Goal: Task Accomplishment & Management: Use online tool/utility

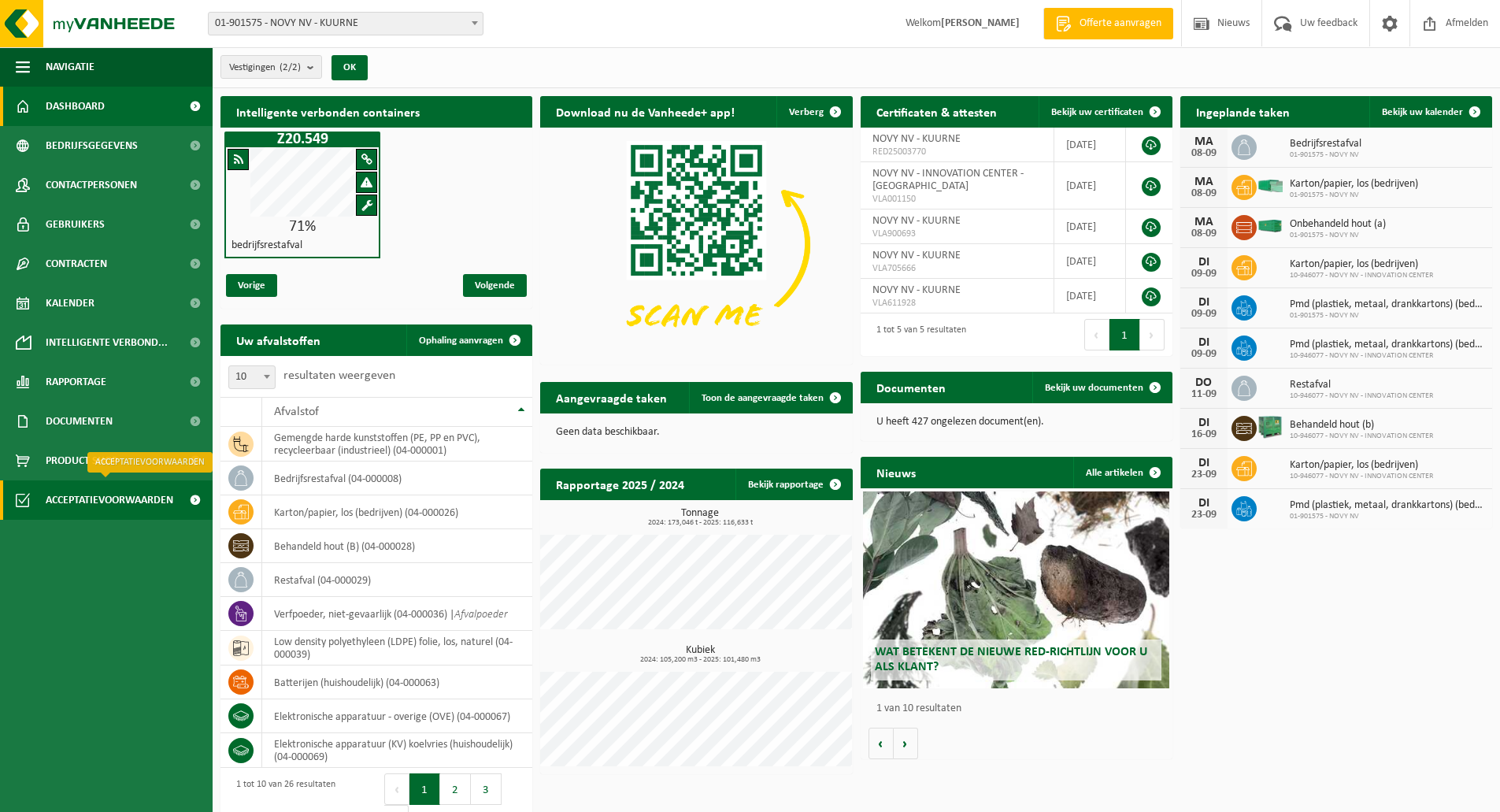
click at [127, 491] on span "Acceptatievoorwaarden" at bounding box center [109, 499] width 127 height 39
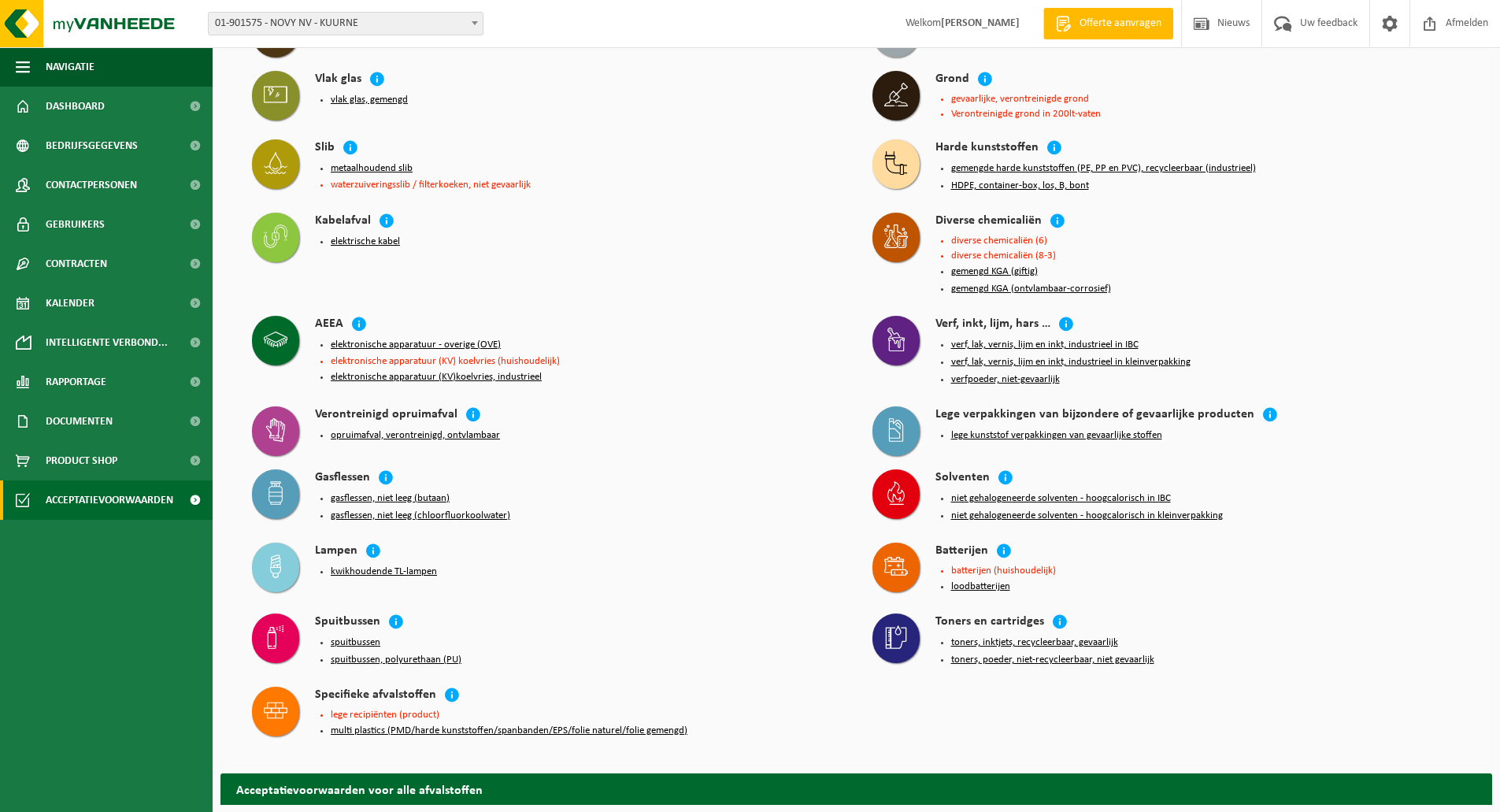
scroll to position [347, 0]
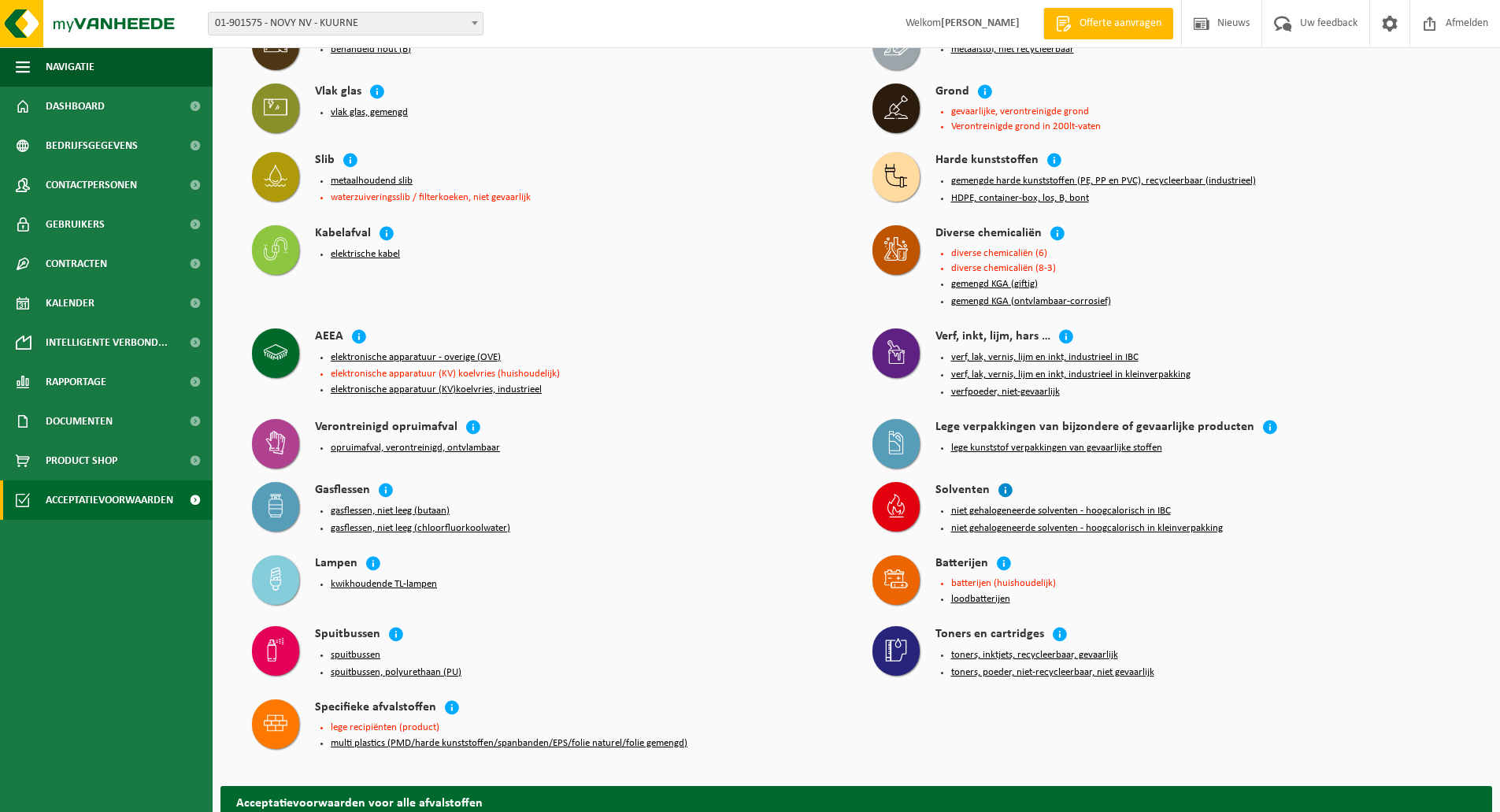
click at [1007, 482] on icon at bounding box center [1006, 490] width 16 height 16
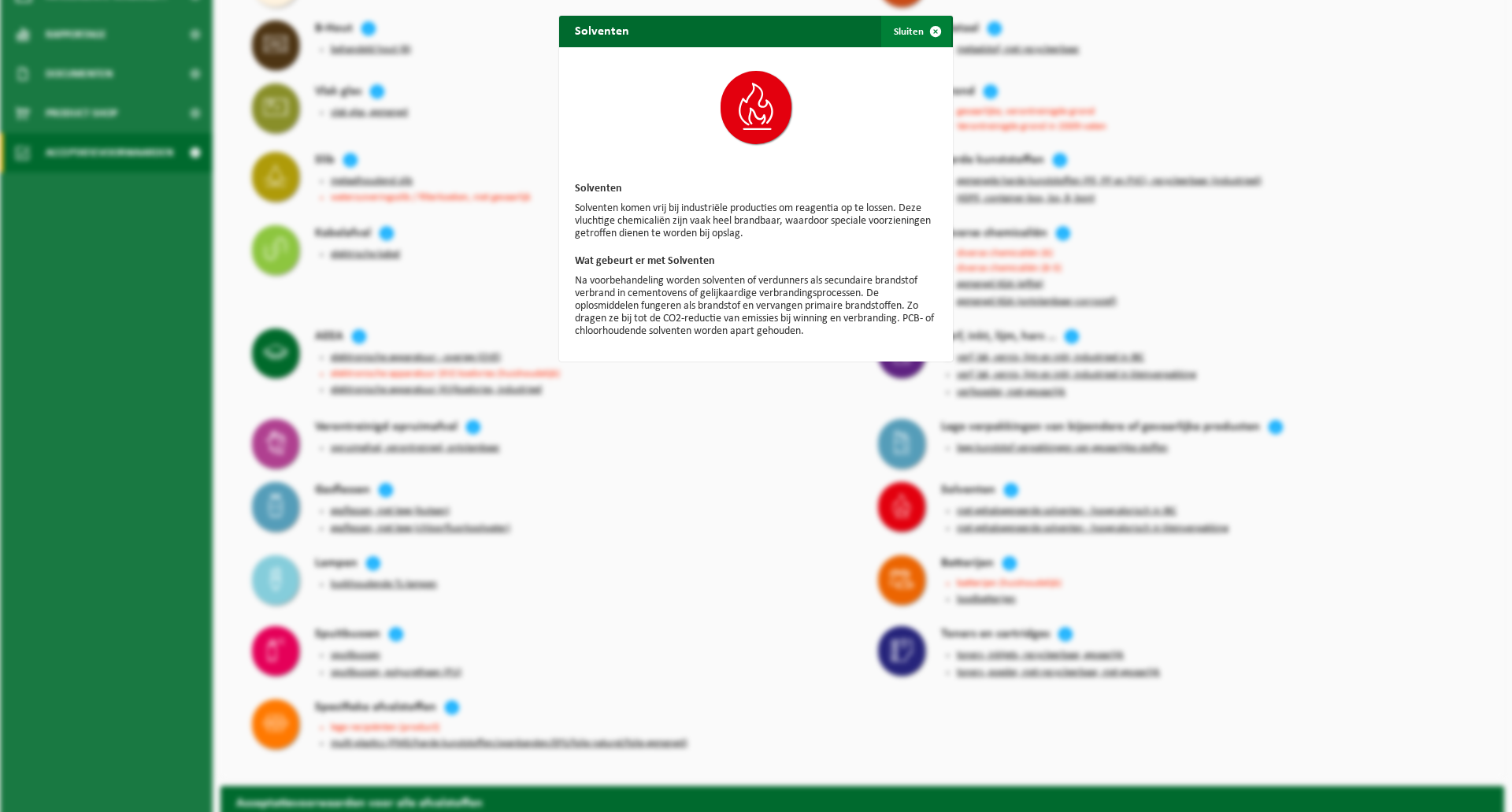
click at [920, 37] on span "button" at bounding box center [936, 32] width 32 height 32
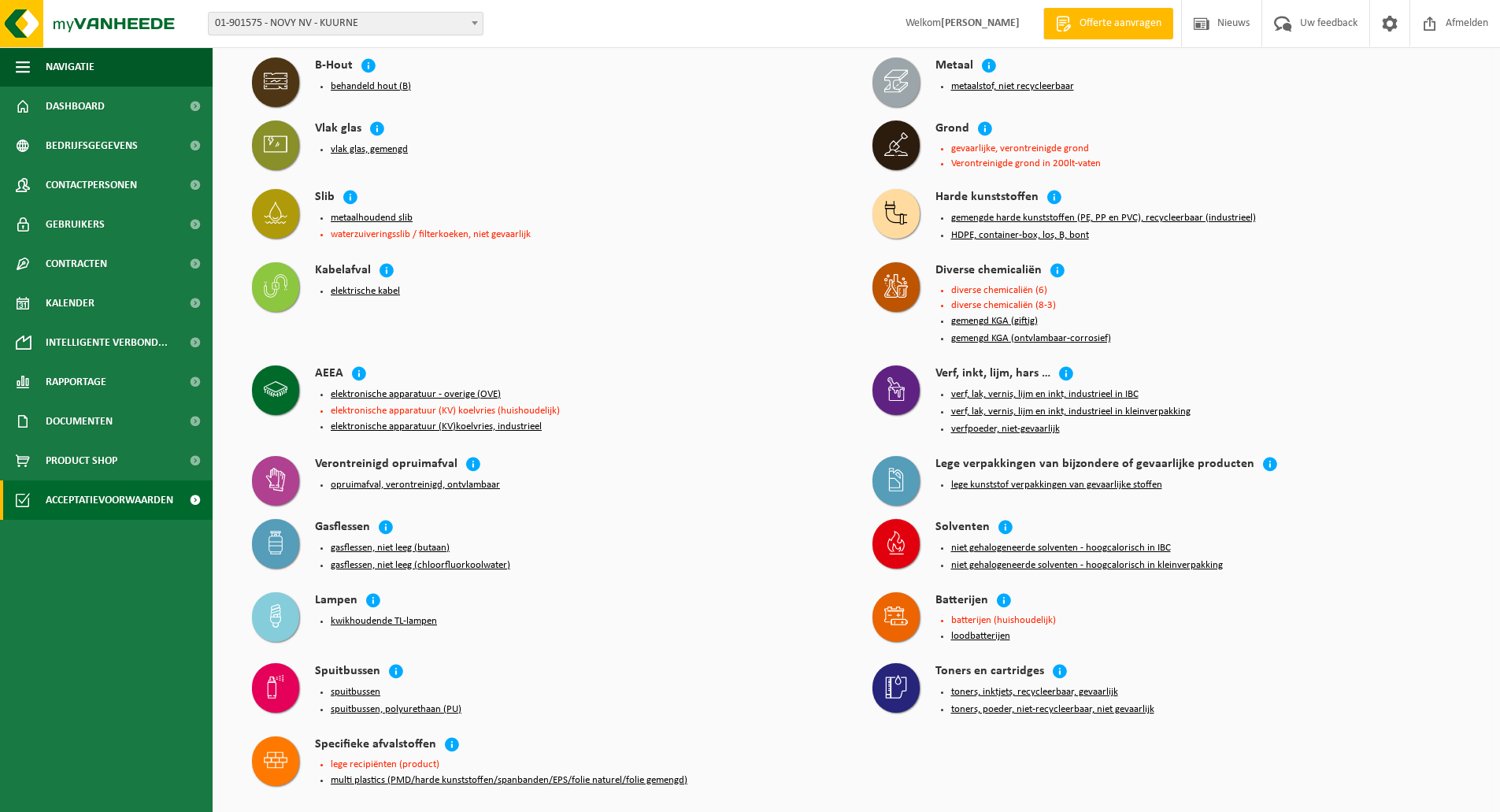
scroll to position [309, 0]
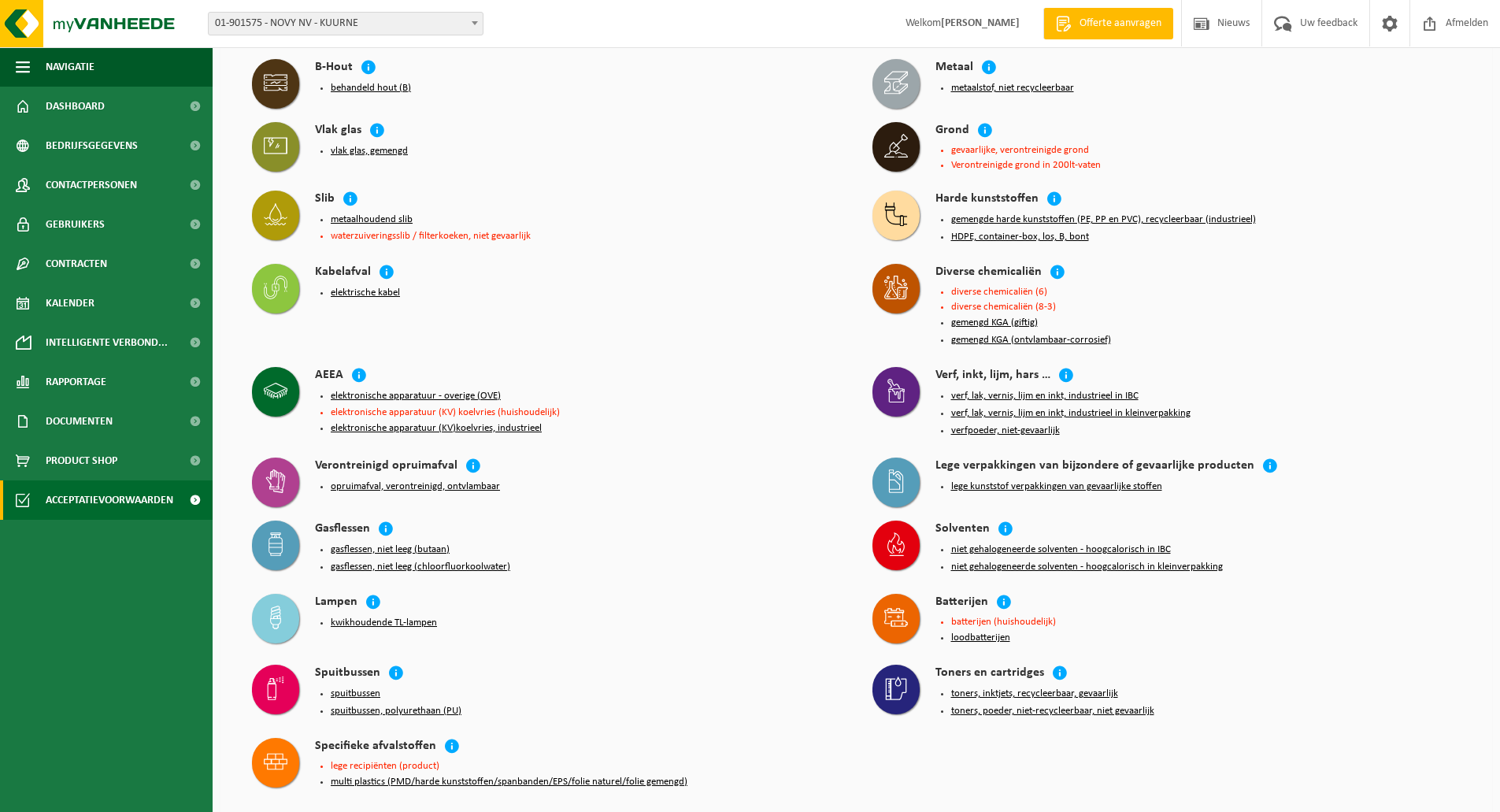
click at [848, 450] on div "Verontreinigd opruimafval opruimafval, verontreinigd, ontvlambaar" at bounding box center [547, 481] width 605 height 63
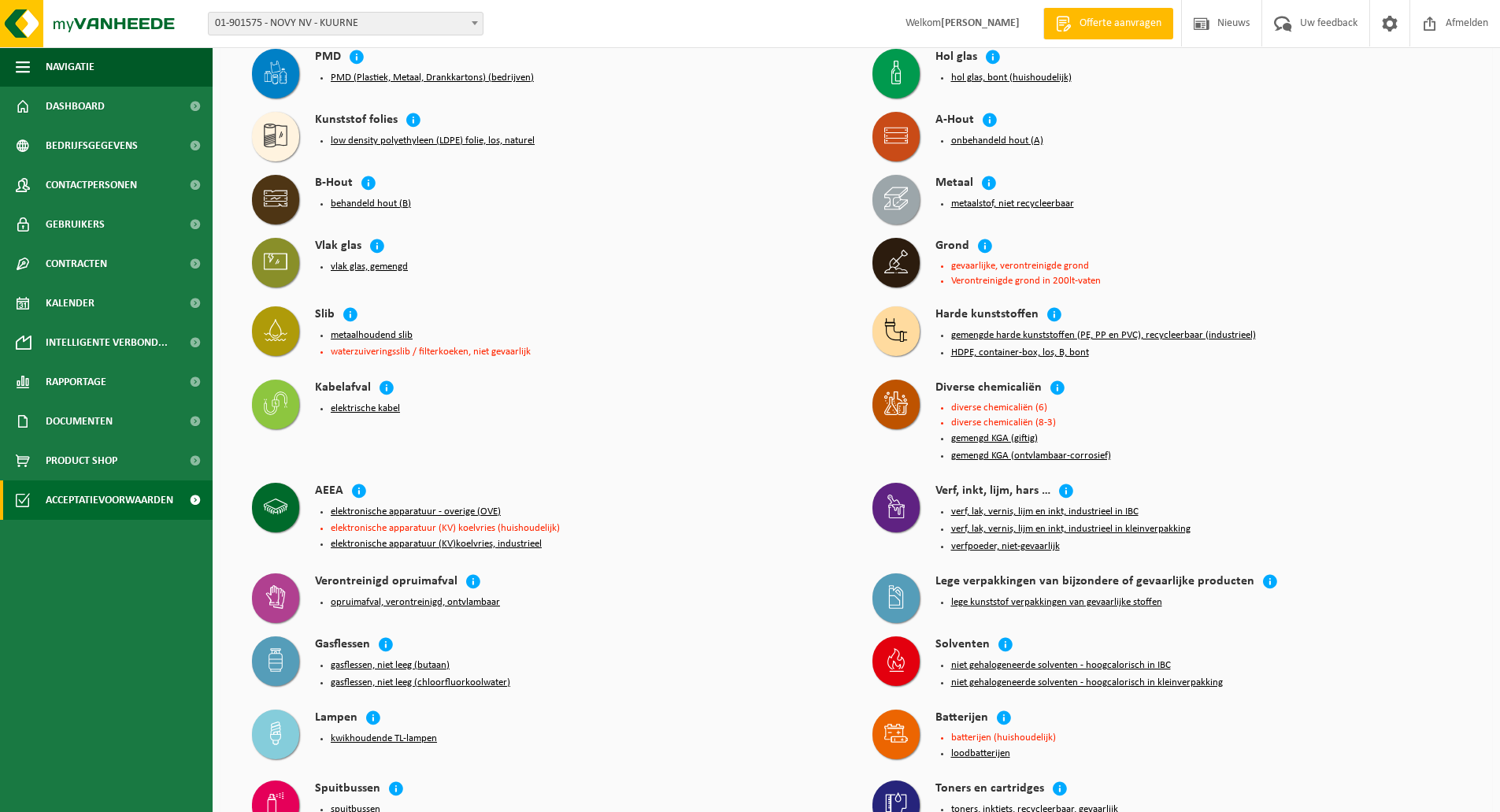
scroll to position [160, 0]
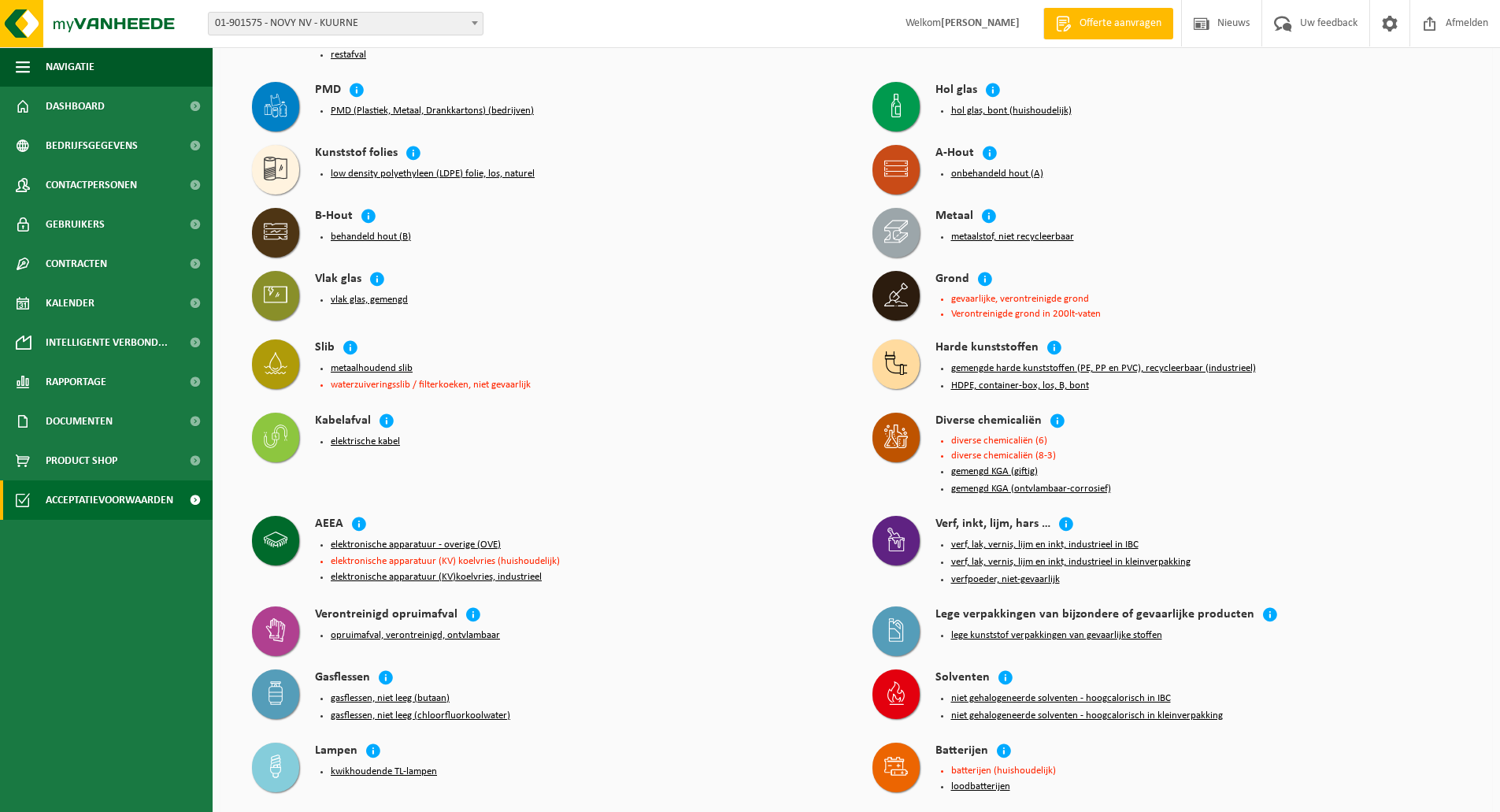
click at [1106, 709] on button "niet gehalogeneerde solventen - hoogcalorisch in kleinverpakking" at bounding box center [1087, 716] width 271 height 13
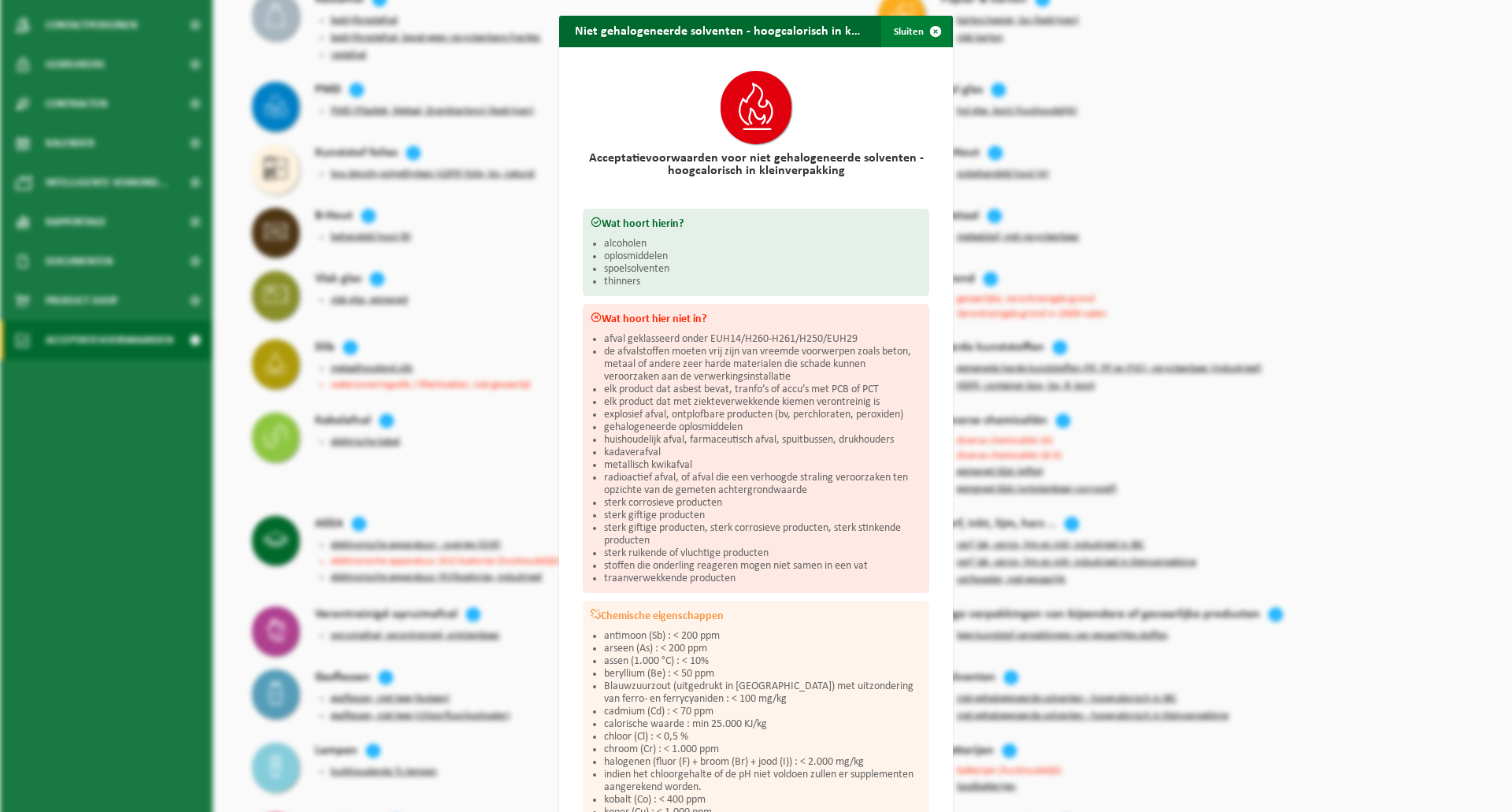
click at [920, 42] on span "button" at bounding box center [936, 32] width 32 height 32
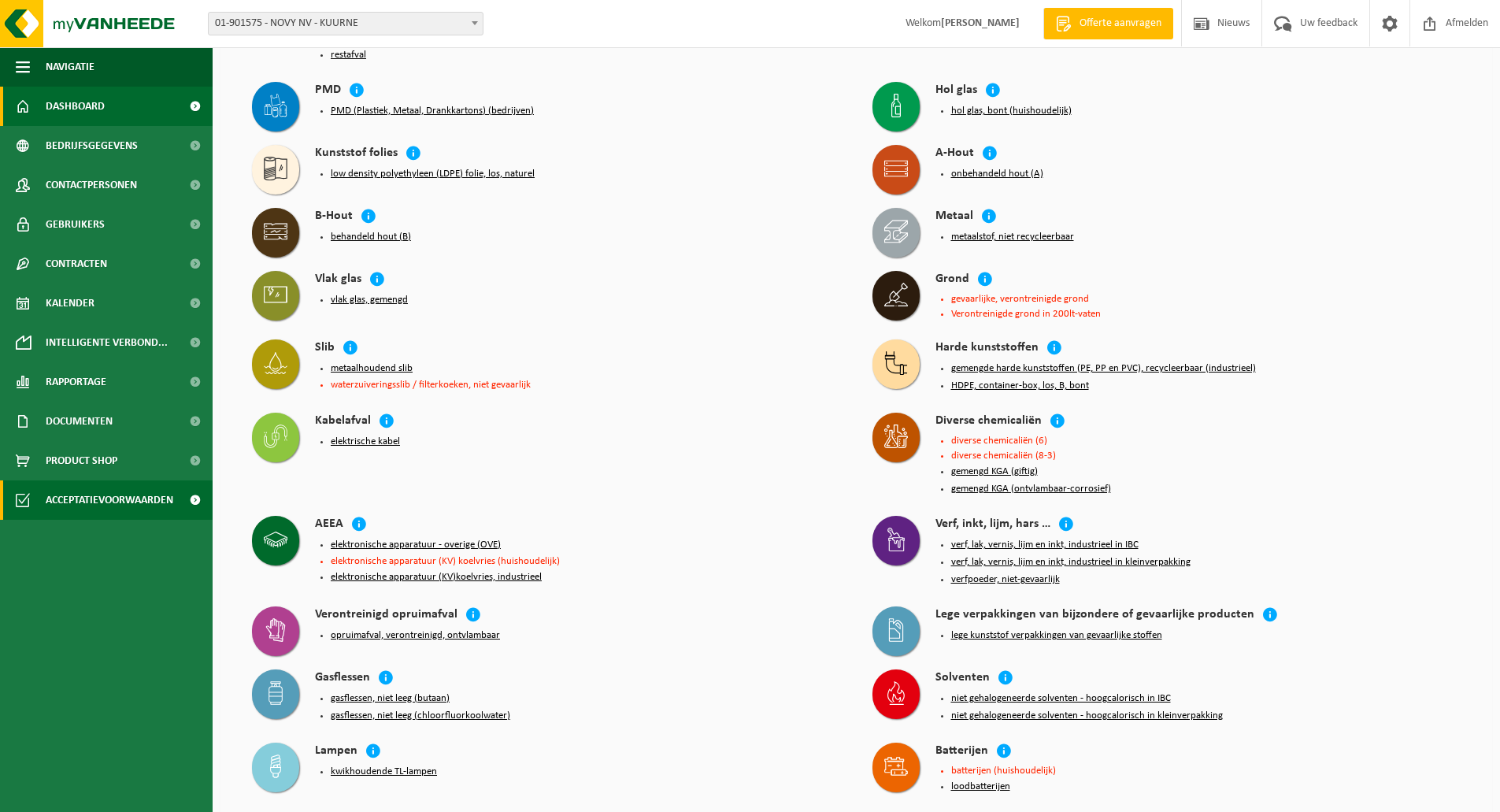
click at [82, 92] on span "Dashboard" at bounding box center [75, 106] width 59 height 39
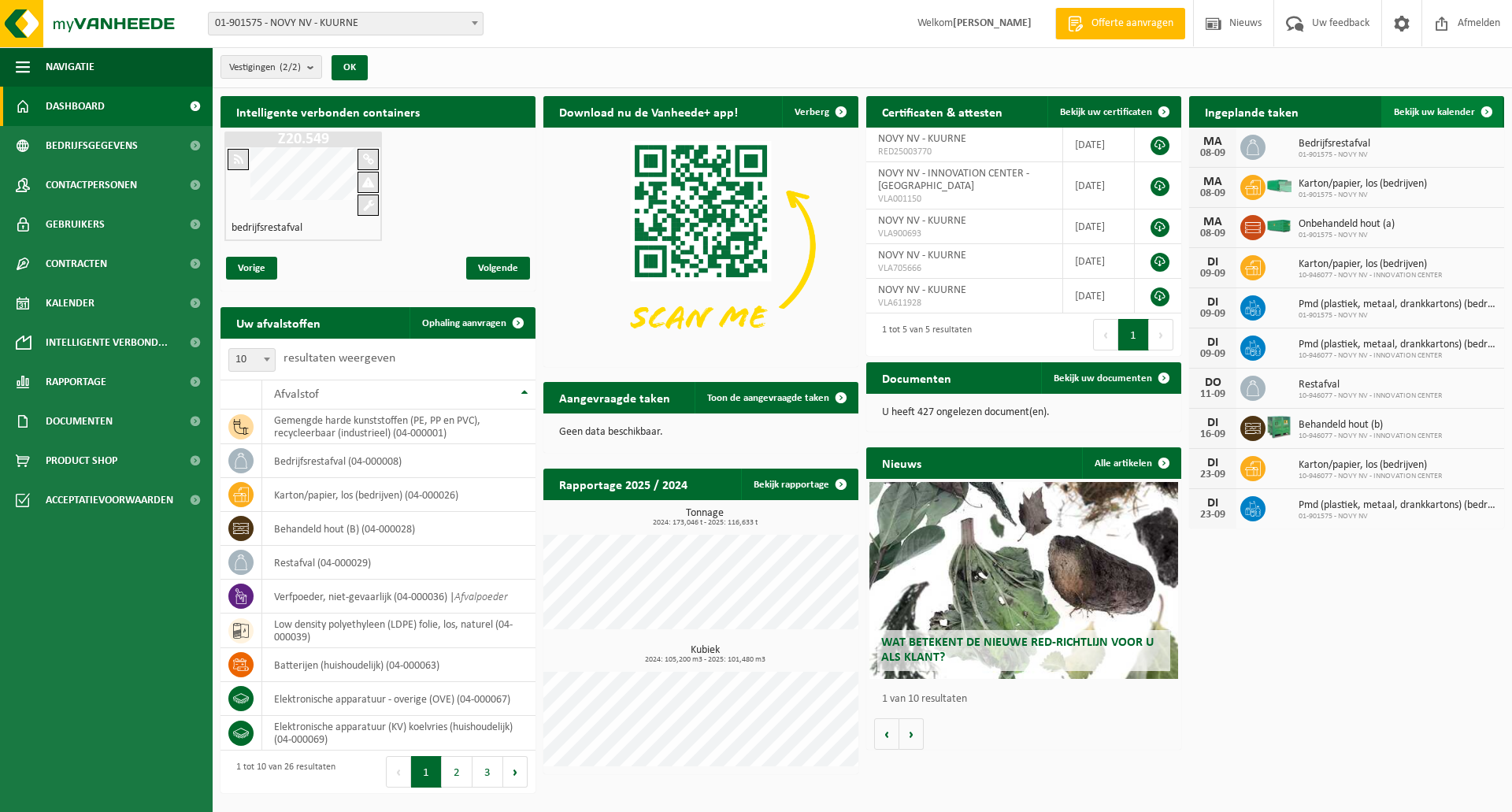
click at [1495, 107] on span at bounding box center [1487, 112] width 32 height 32
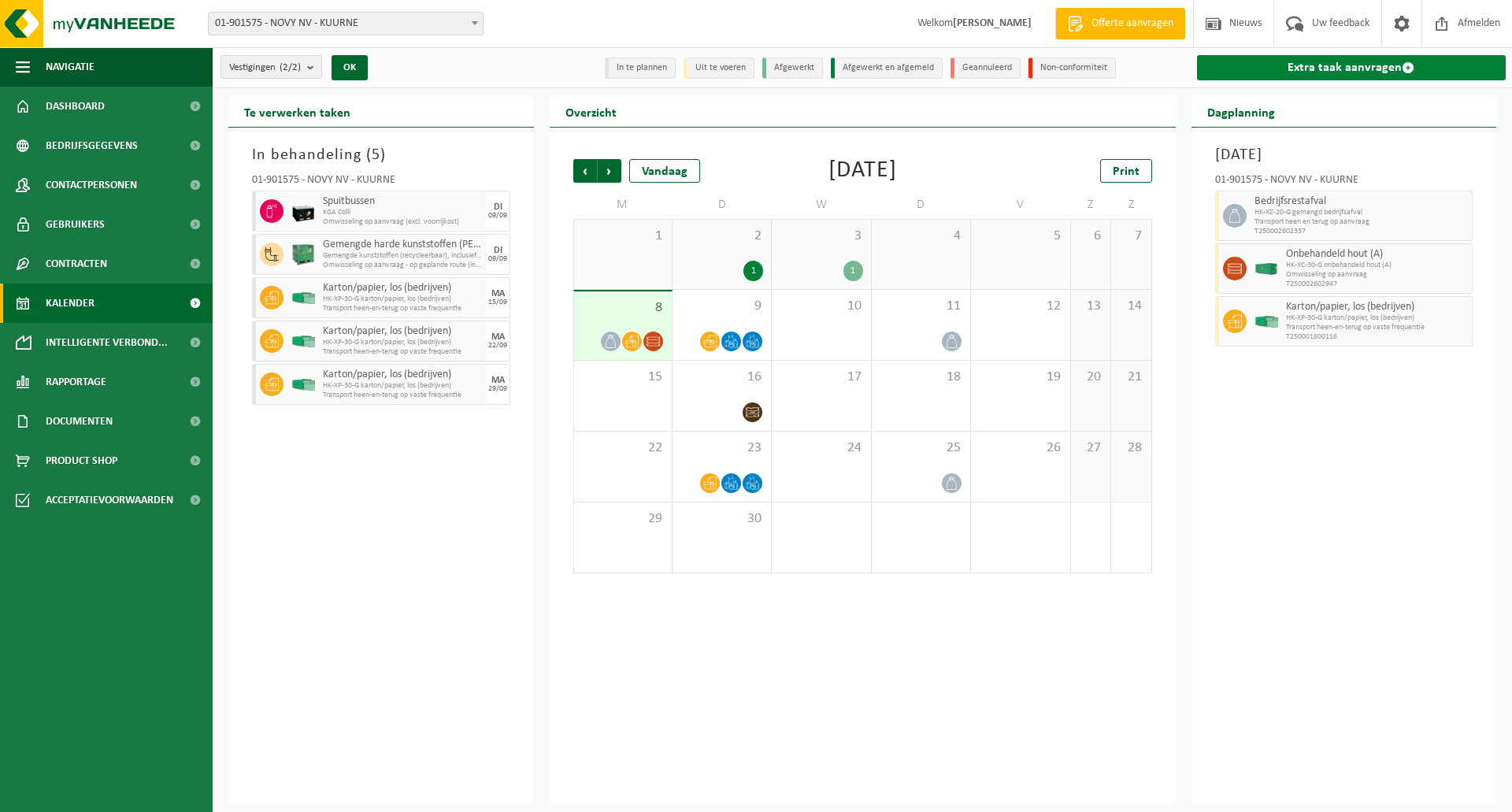
click at [1250, 59] on link "Extra taak aanvragen" at bounding box center [1351, 68] width 310 height 25
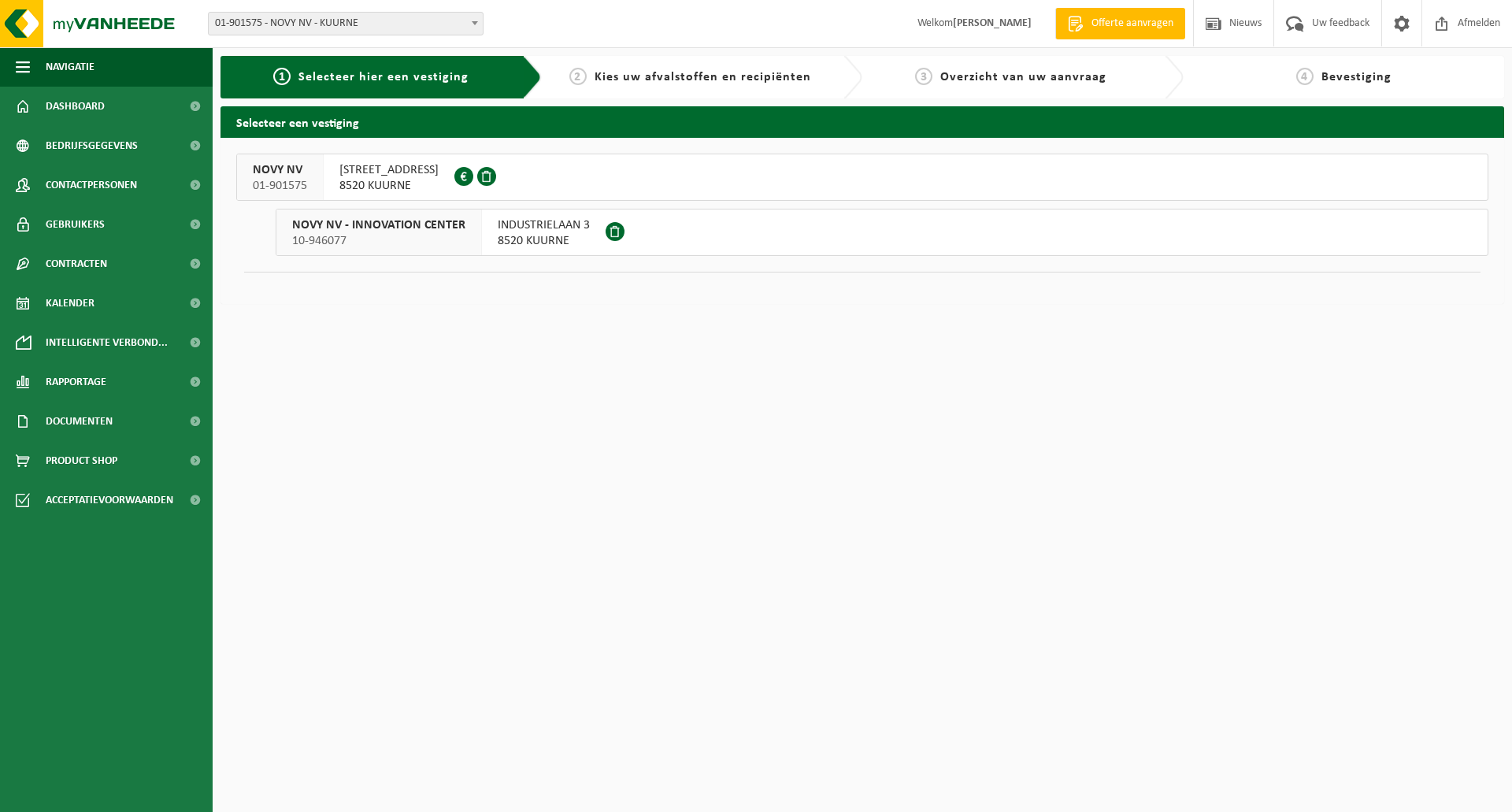
click at [530, 191] on button "NOVY NV 01-901575 NOORDLAAN 6 8520 KUURNE 0436.260.171" at bounding box center [862, 177] width 1252 height 47
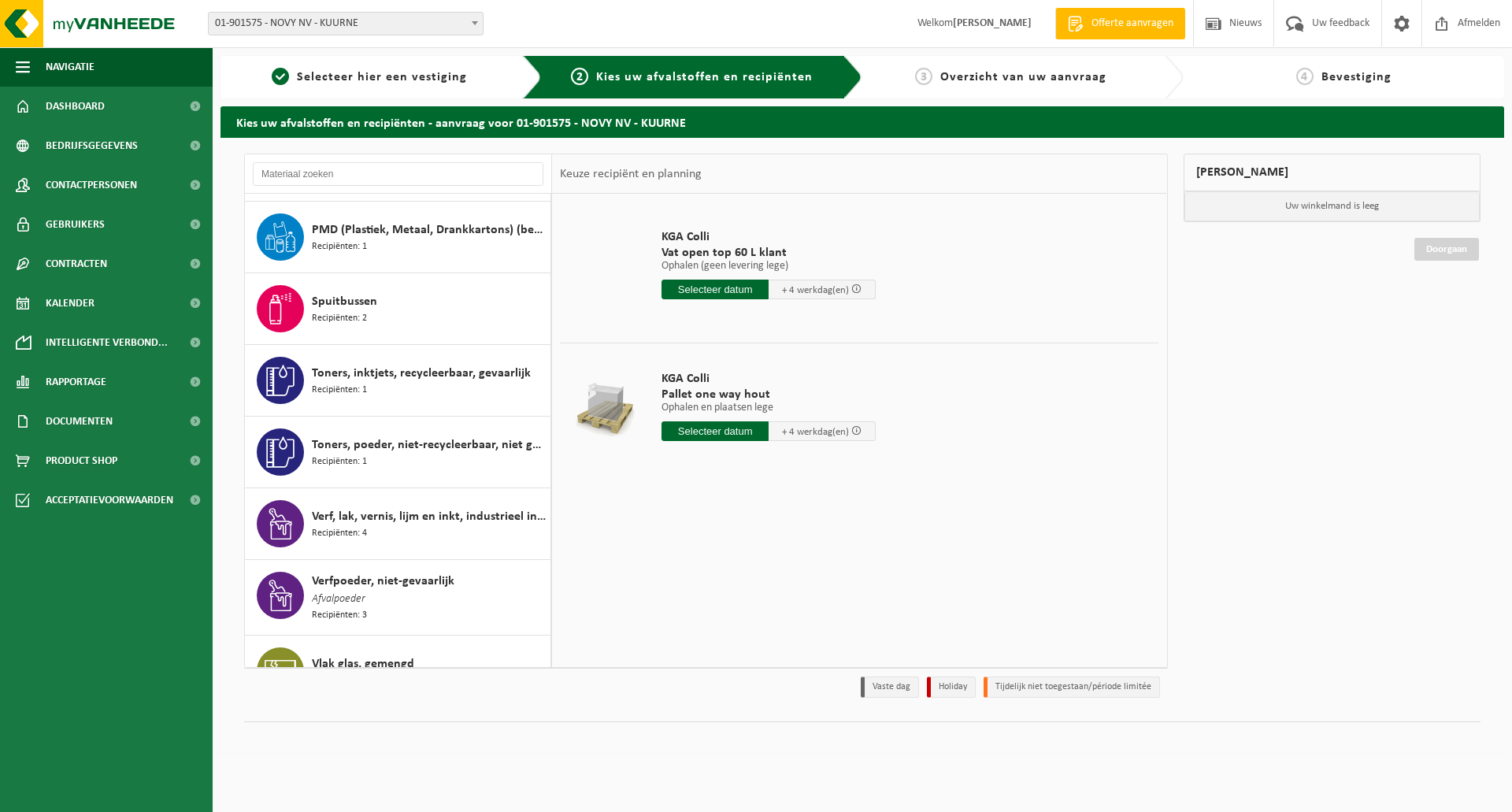
scroll to position [1249, 0]
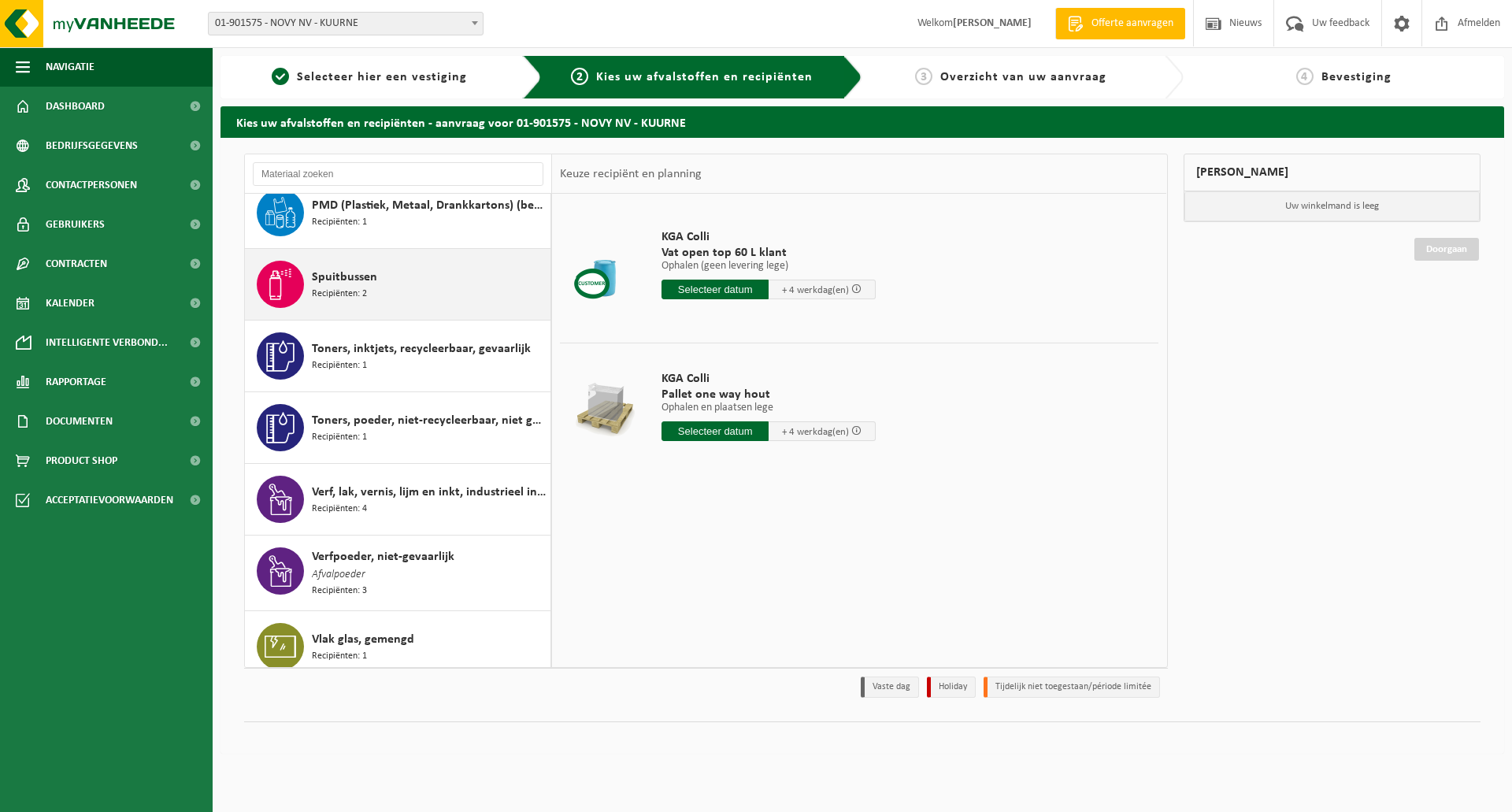
click at [429, 284] on div "Spuitbussen Recipiënten: 2" at bounding box center [429, 283] width 235 height 47
